Goal: Book appointment/travel/reservation

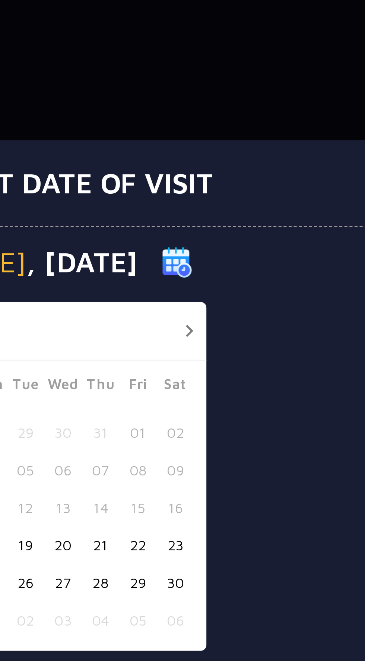
click at [228, 286] on button "button" at bounding box center [227, 286] width 9 height 9
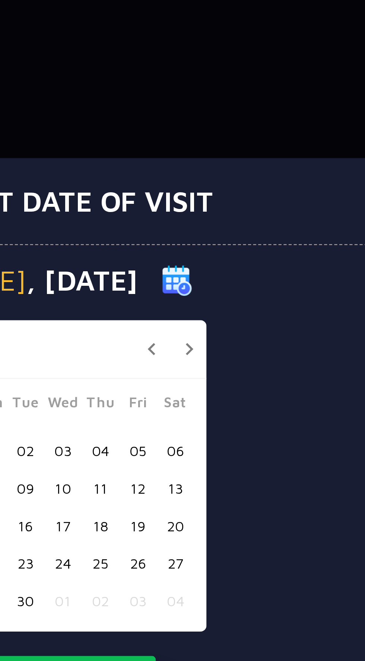
click at [228, 293] on button "button" at bounding box center [227, 292] width 9 height 9
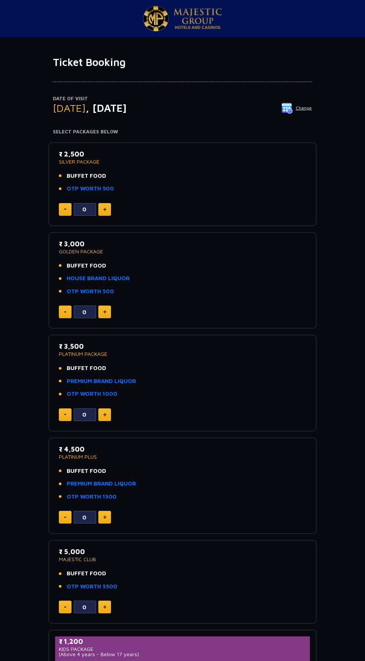
click at [296, 102] on p "Date of Visit" at bounding box center [182, 98] width 259 height 7
click at [291, 108] on img at bounding box center [287, 107] width 11 height 11
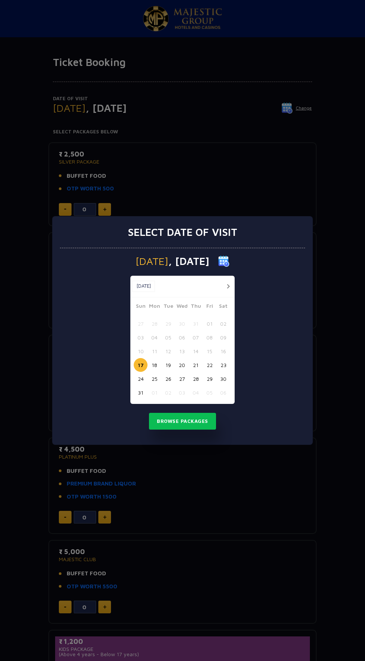
click at [228, 286] on button "button" at bounding box center [227, 286] width 9 height 9
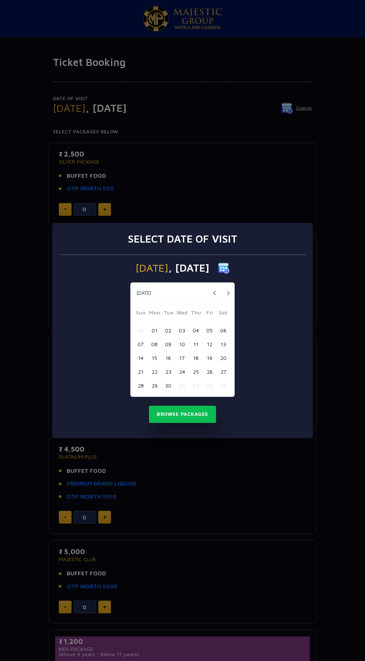
click at [225, 295] on button "button" at bounding box center [227, 292] width 9 height 9
click at [209, 360] on button "17" at bounding box center [210, 358] width 14 height 14
click at [206, 419] on button "Browse Packages" at bounding box center [182, 414] width 67 height 17
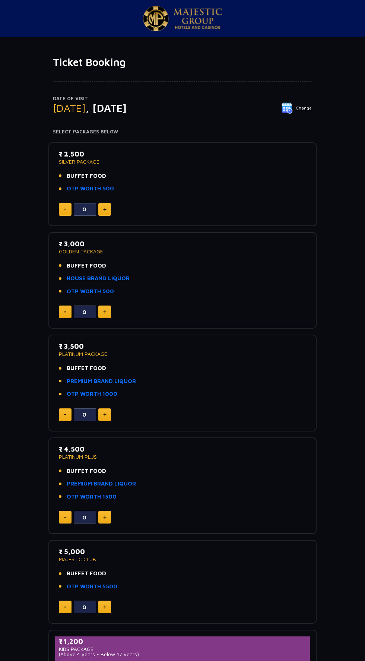
click at [105, 209] on img at bounding box center [104, 209] width 3 height 4
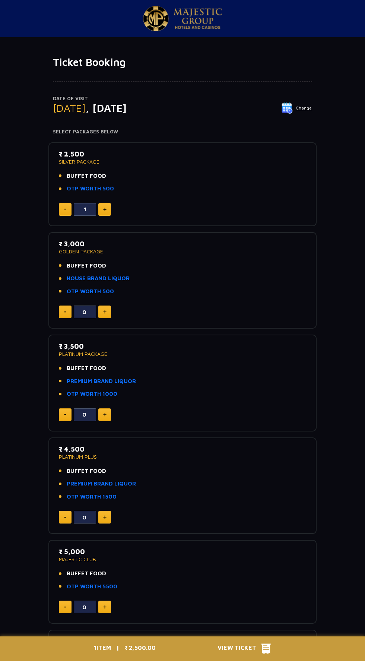
click at [105, 209] on img at bounding box center [104, 209] width 3 height 4
type input "3"
